Goal: Find specific page/section: Find specific page/section

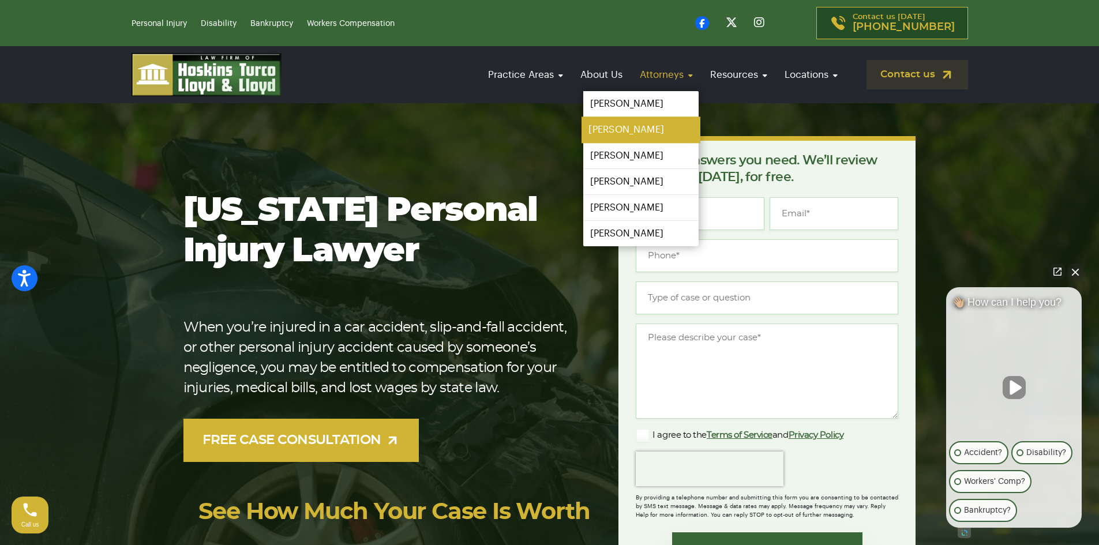
click at [627, 129] on link "[PERSON_NAME]" at bounding box center [641, 130] width 119 height 26
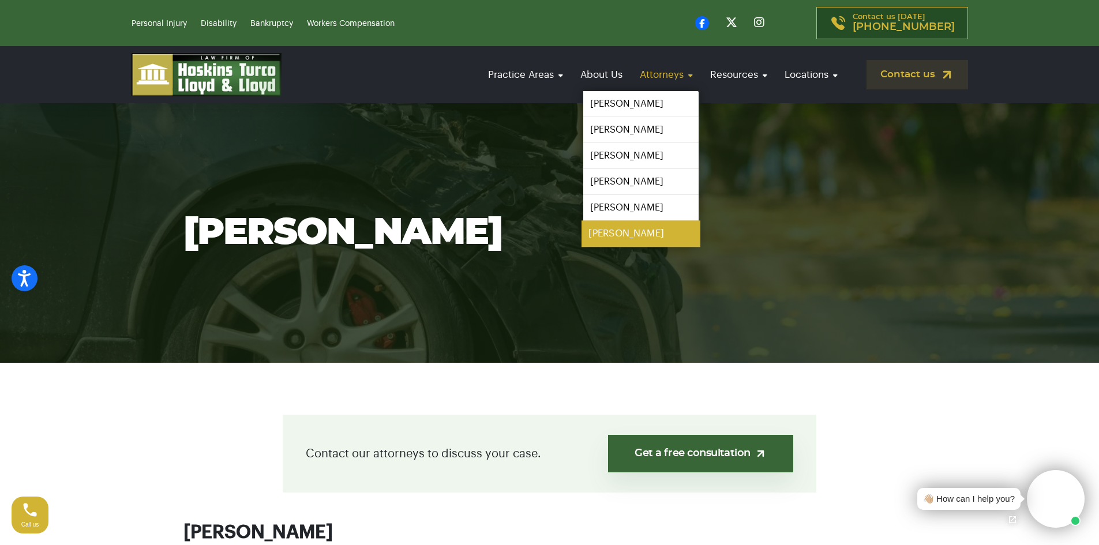
click at [642, 232] on link "[PERSON_NAME]" at bounding box center [641, 234] width 119 height 26
